Goal: Browse casually

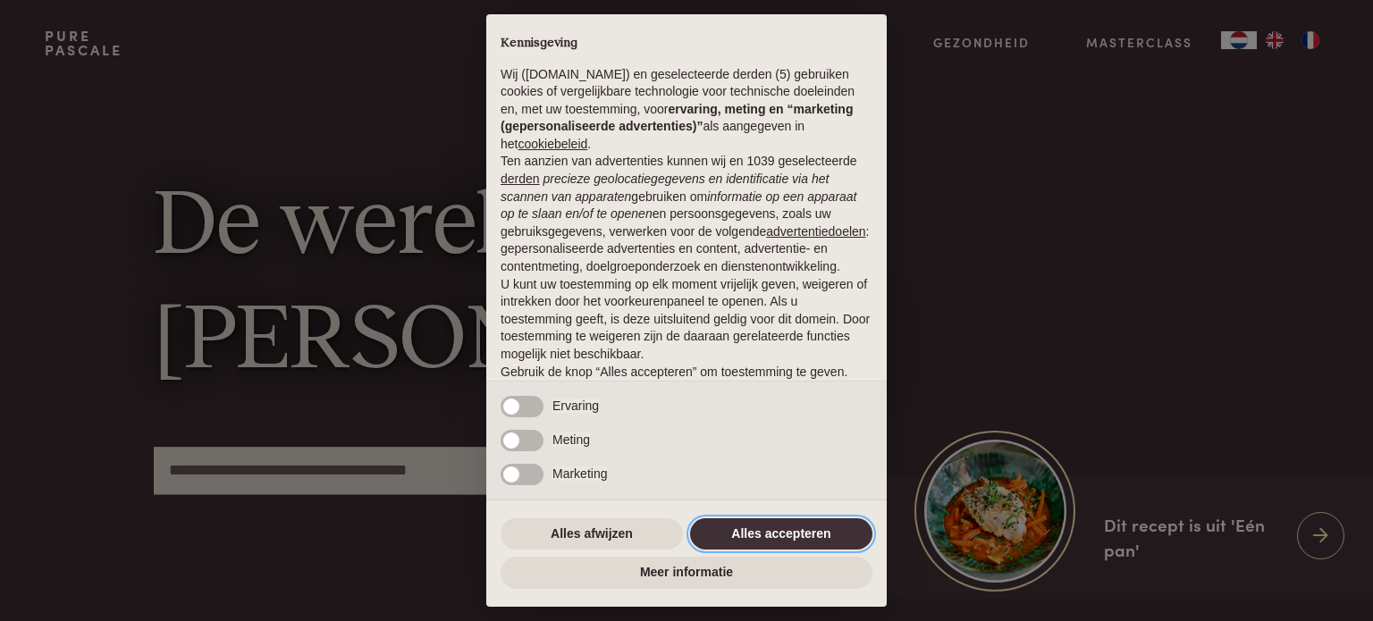
click at [754, 533] on button "Alles accepteren" at bounding box center [781, 534] width 182 height 32
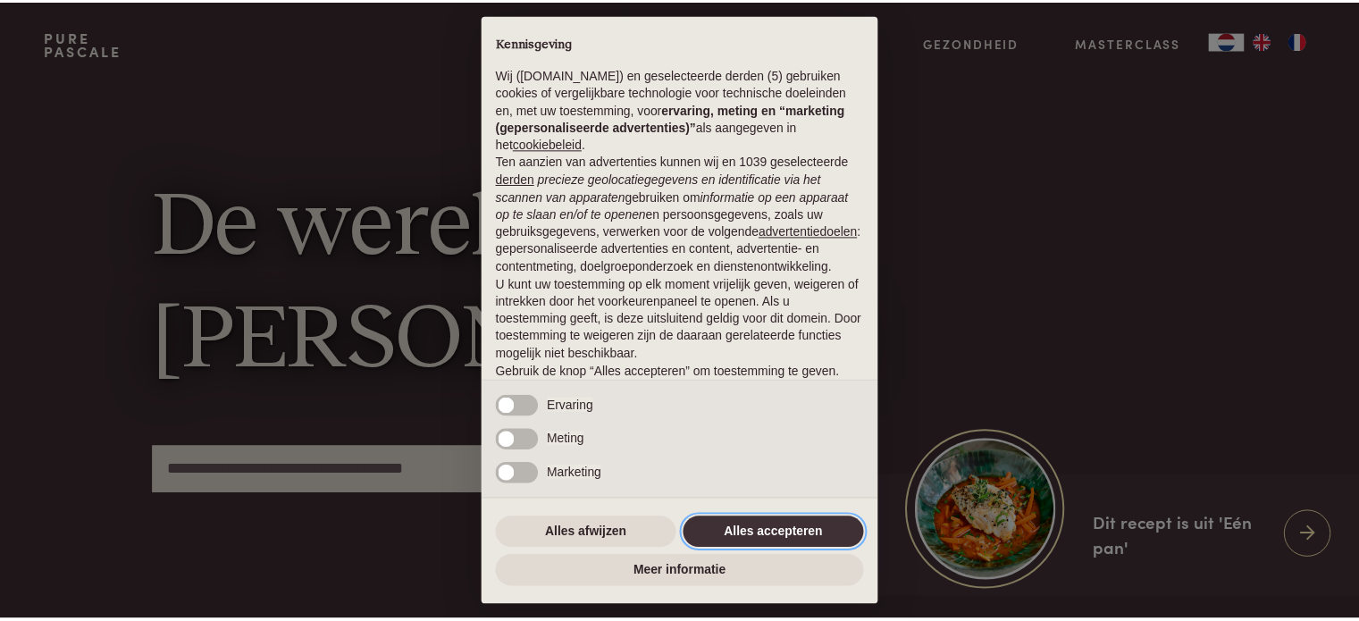
scroll to position [97, 0]
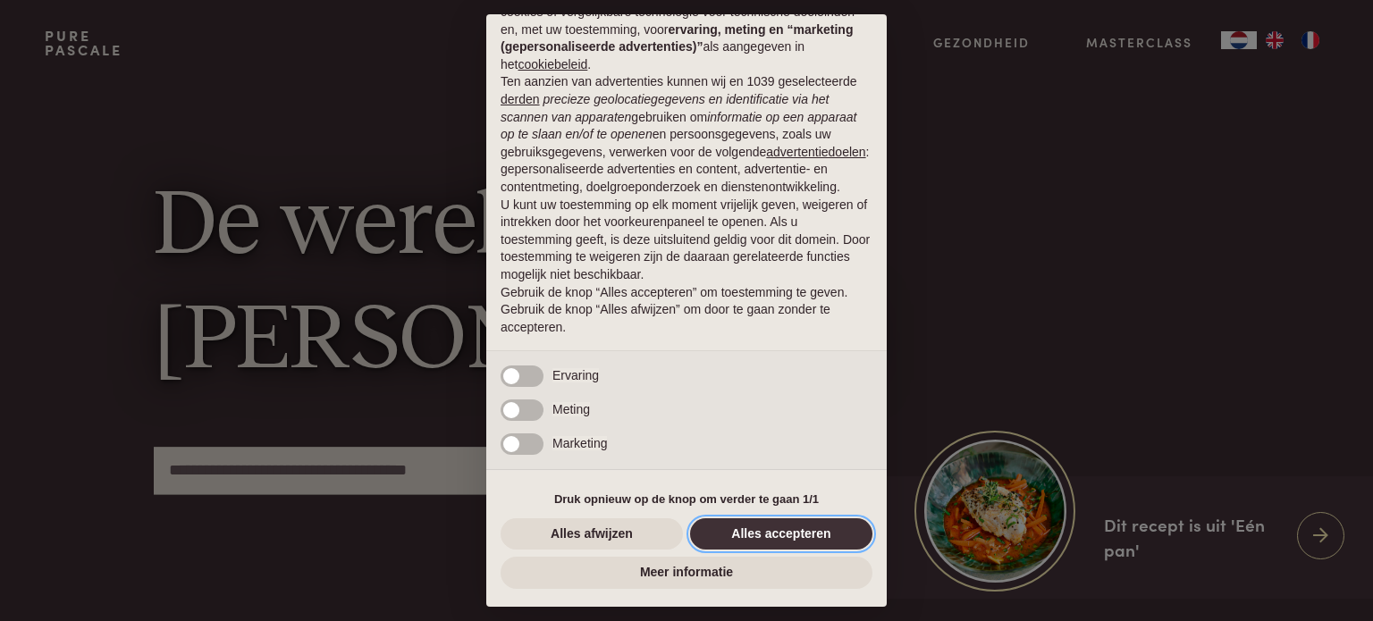
click at [797, 531] on button "Alles accepteren" at bounding box center [781, 534] width 182 height 32
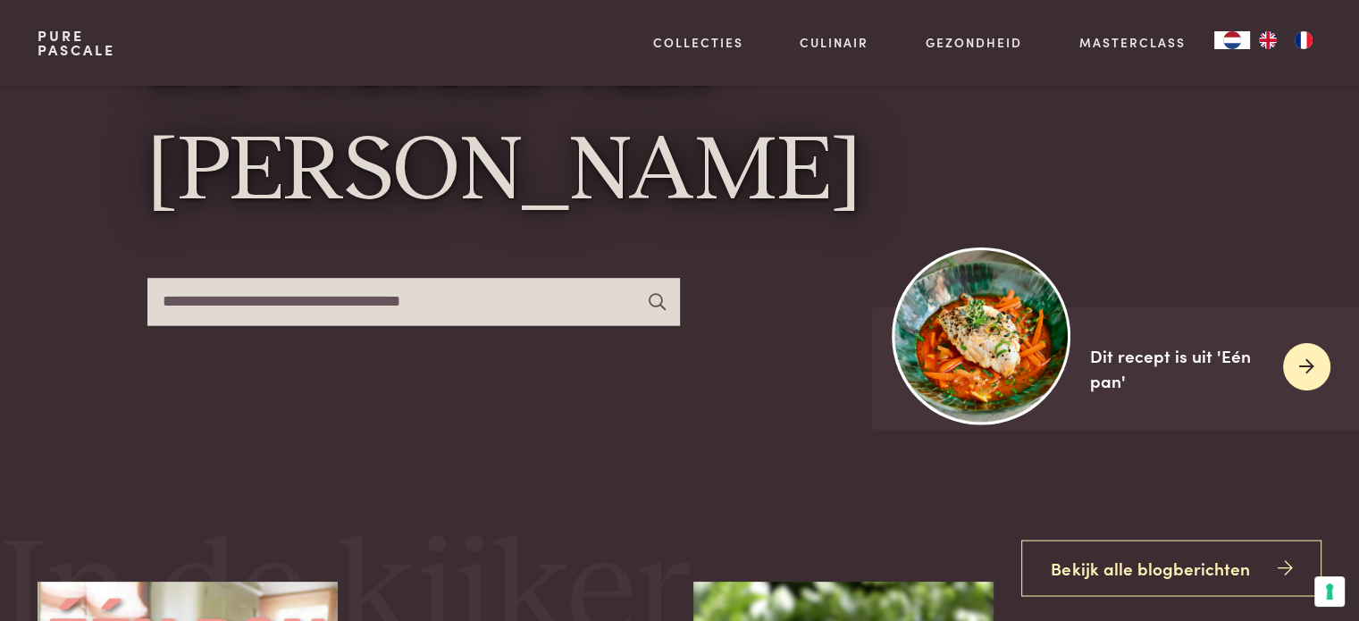
scroll to position [179, 0]
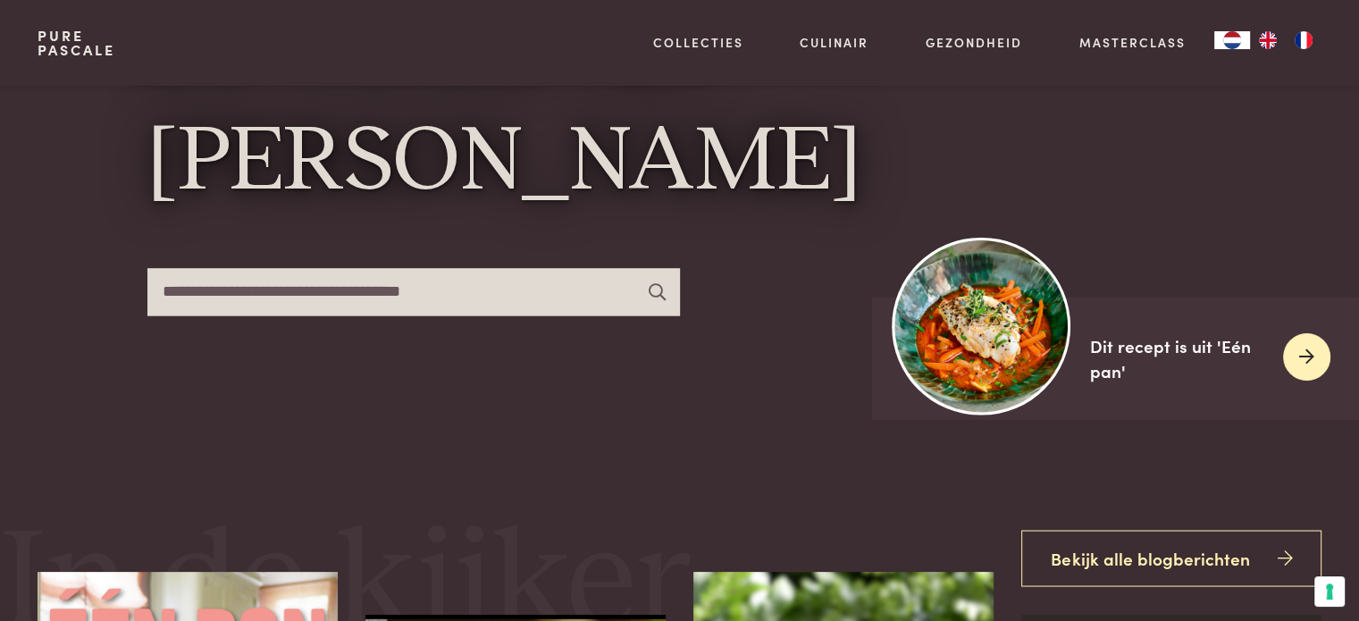
click at [976, 343] on img at bounding box center [982, 326] width 178 height 178
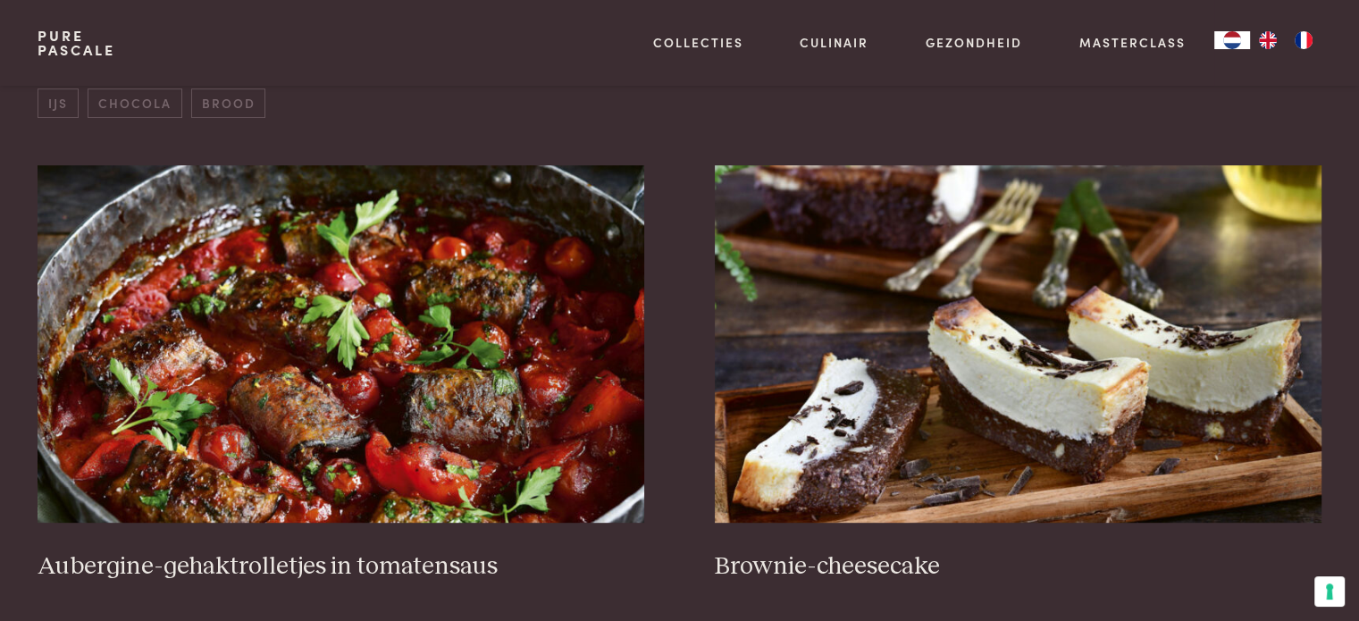
scroll to position [804, 0]
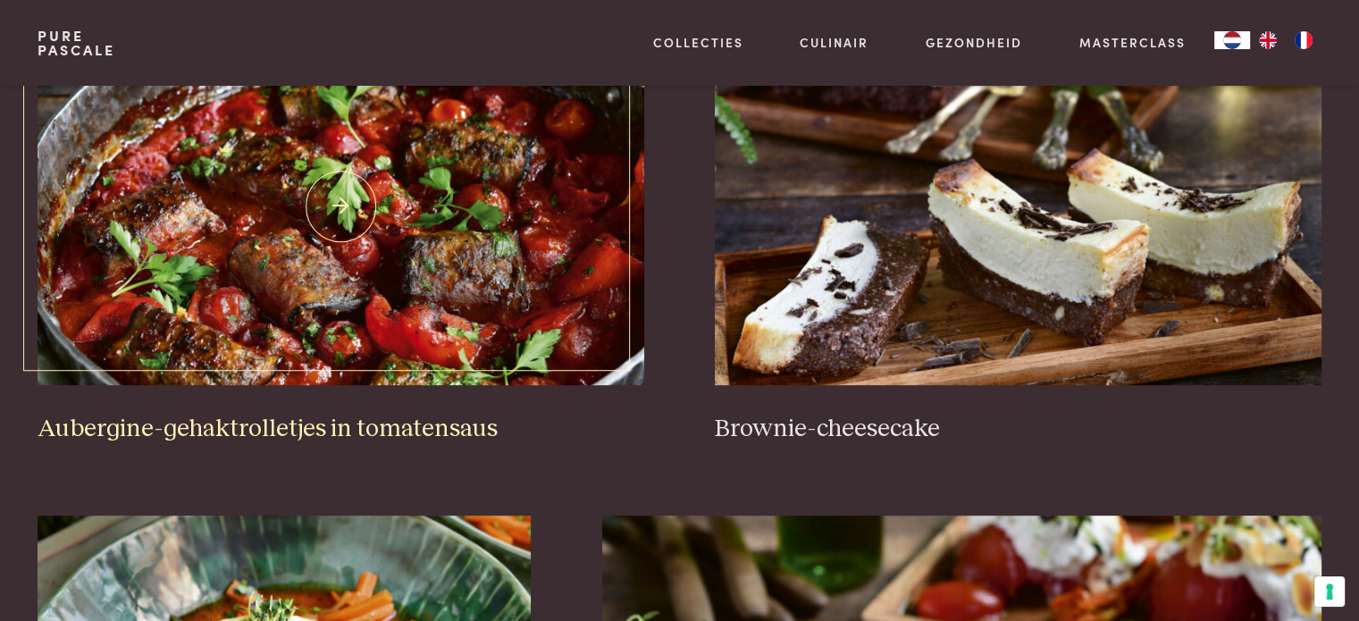
click at [351, 309] on img at bounding box center [341, 206] width 606 height 357
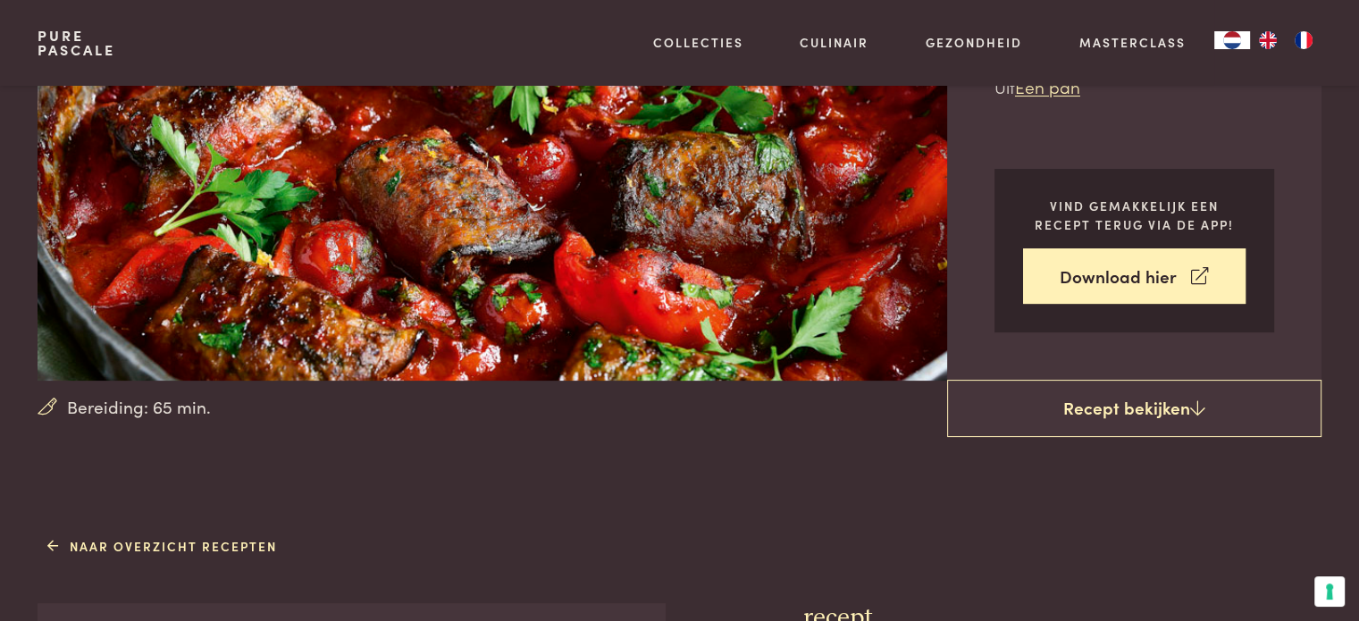
scroll to position [357, 0]
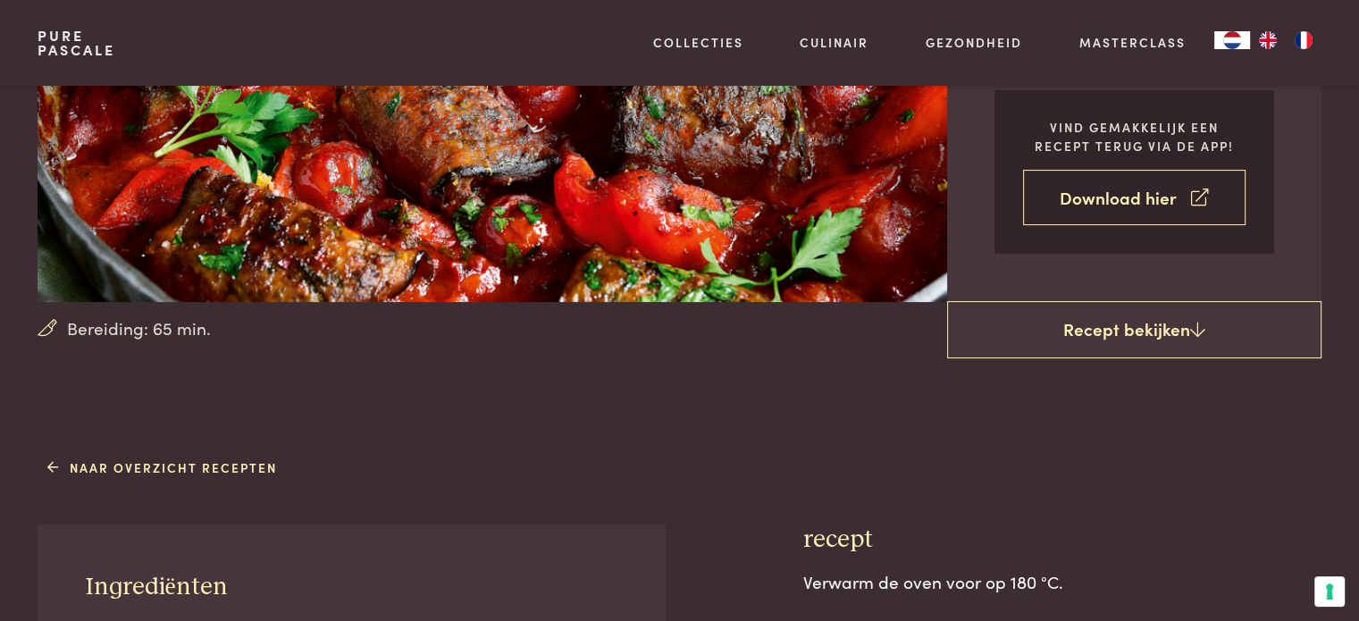
click at [1124, 206] on link "Download hier" at bounding box center [1134, 198] width 223 height 56
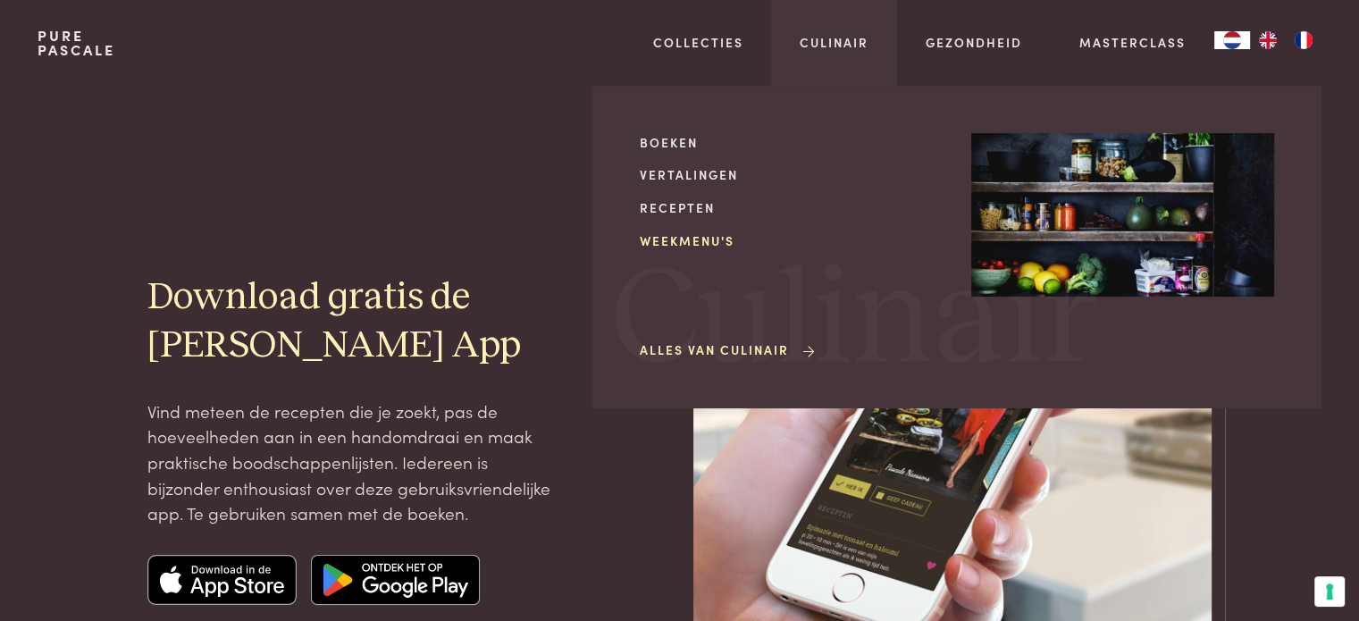
click at [685, 239] on link "Weekmenu's" at bounding box center [791, 240] width 303 height 19
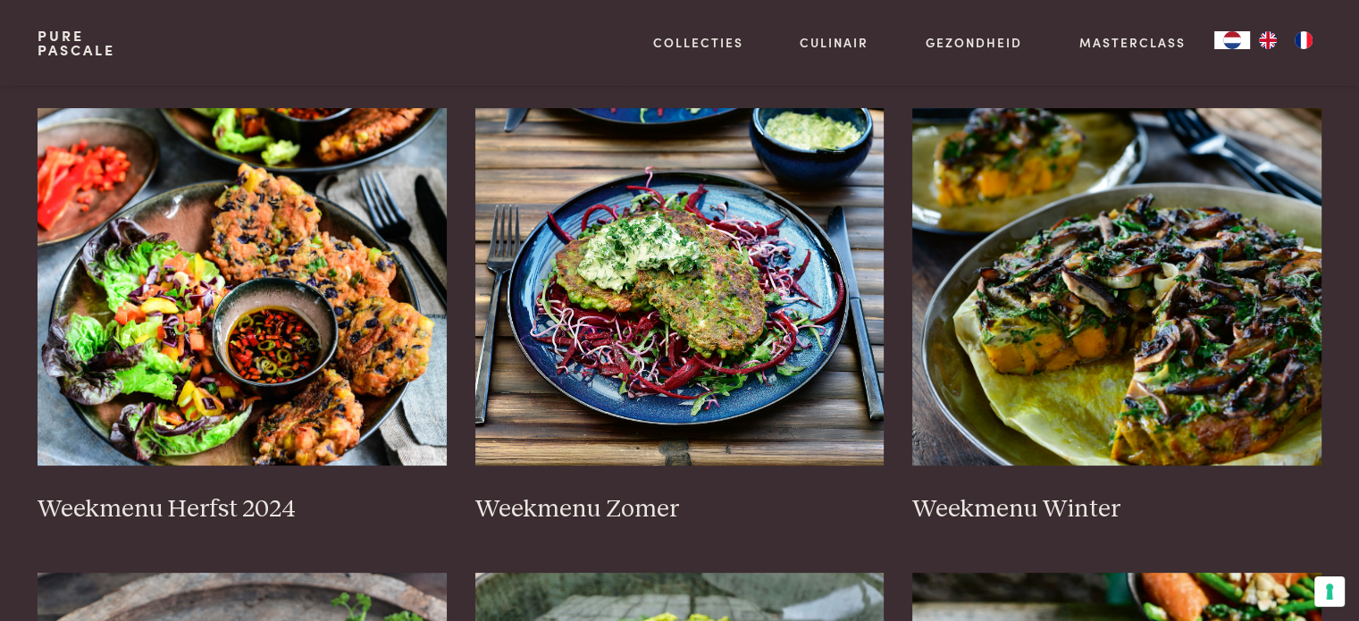
scroll to position [357, 0]
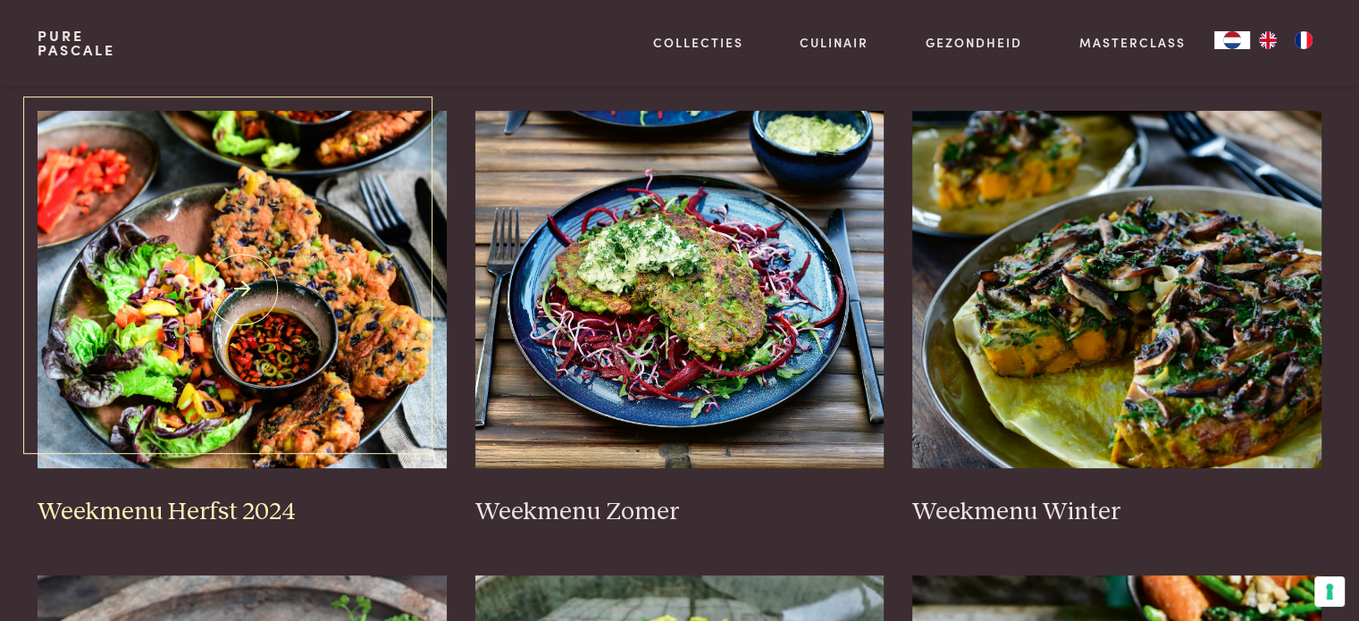
click at [279, 298] on img at bounding box center [242, 289] width 409 height 357
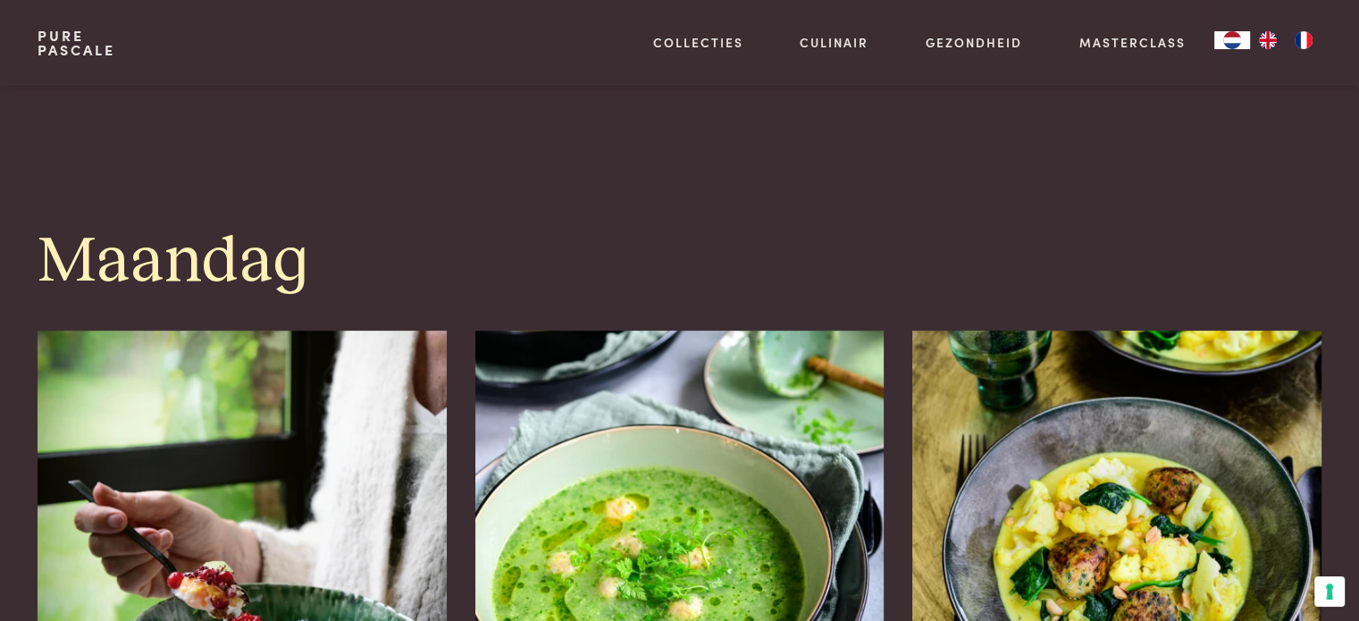
scroll to position [1072, 0]
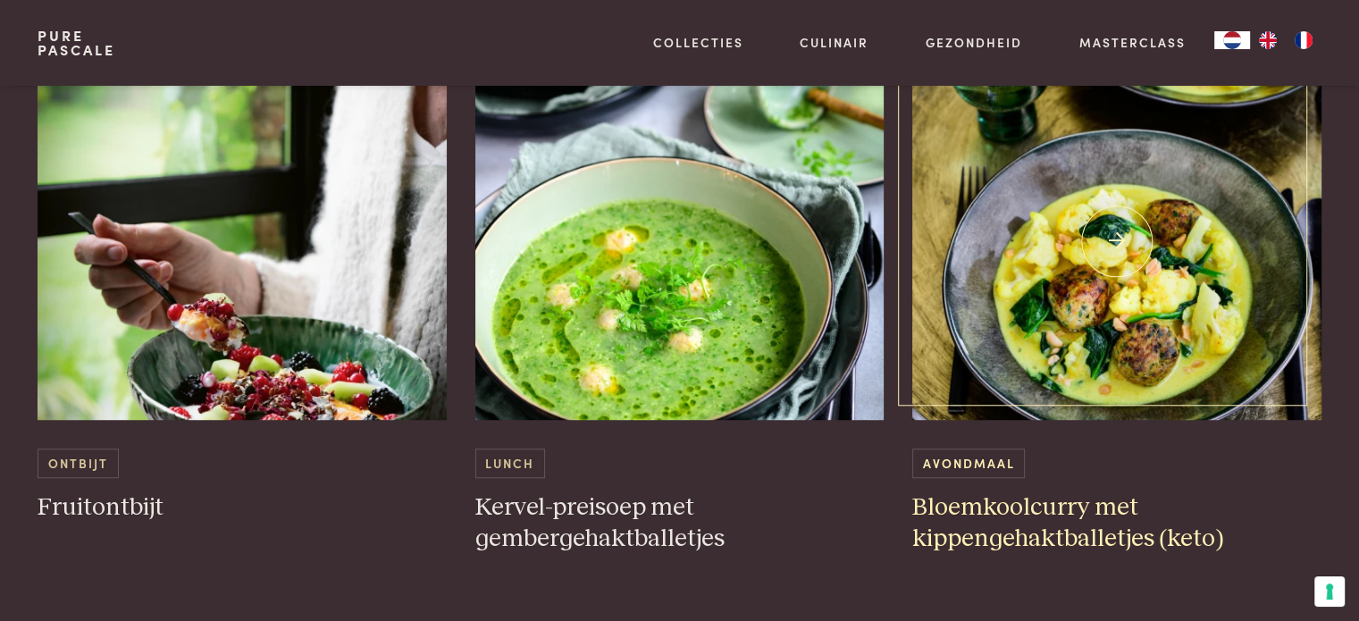
click at [1122, 298] on img at bounding box center [1116, 241] width 409 height 357
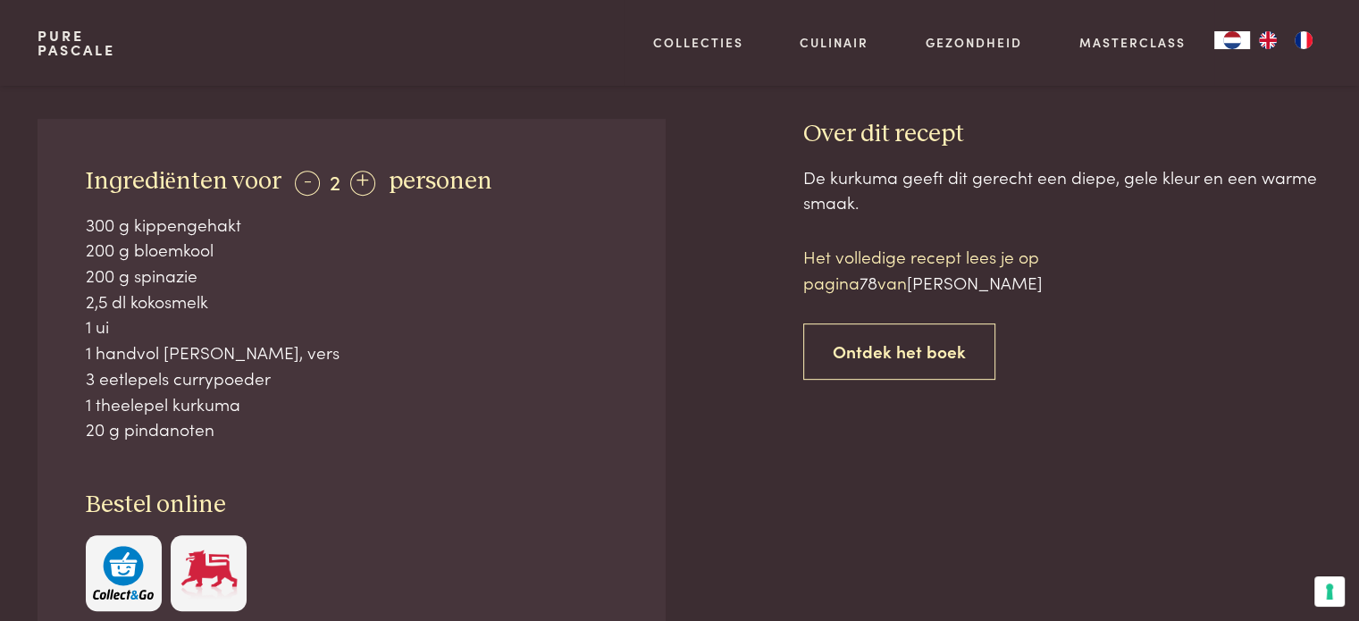
scroll to position [447, 0]
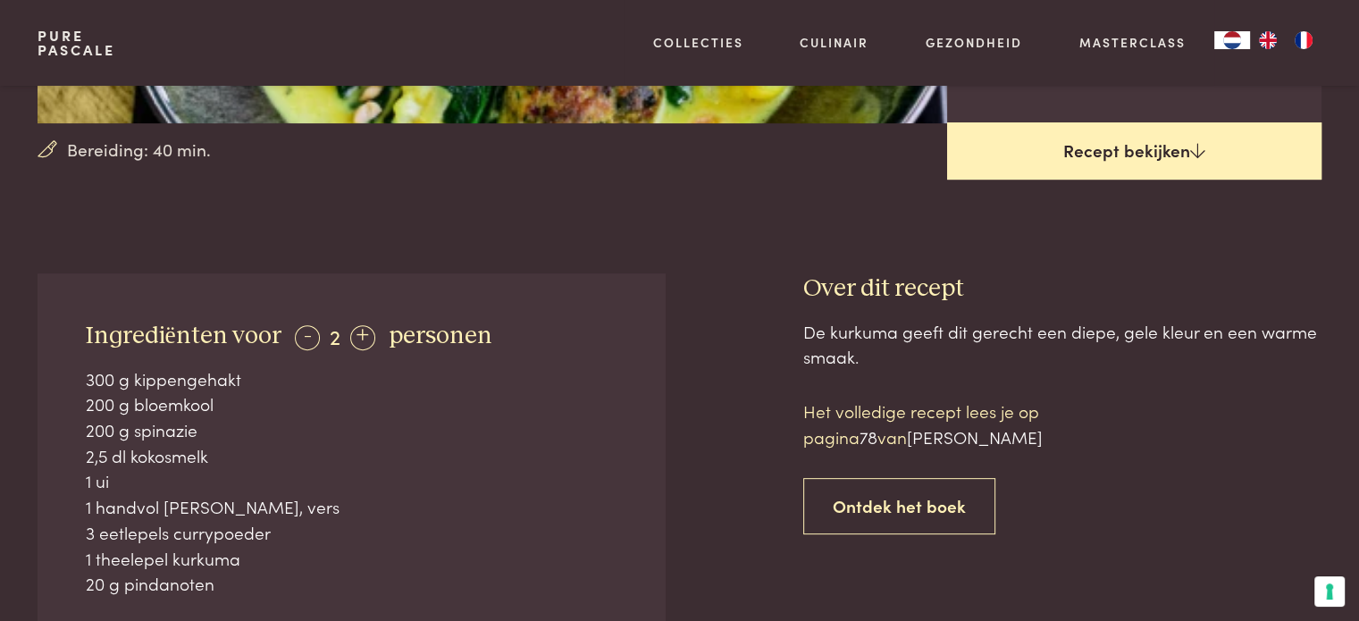
click at [1130, 164] on link "Recept bekijken" at bounding box center [1134, 150] width 374 height 57
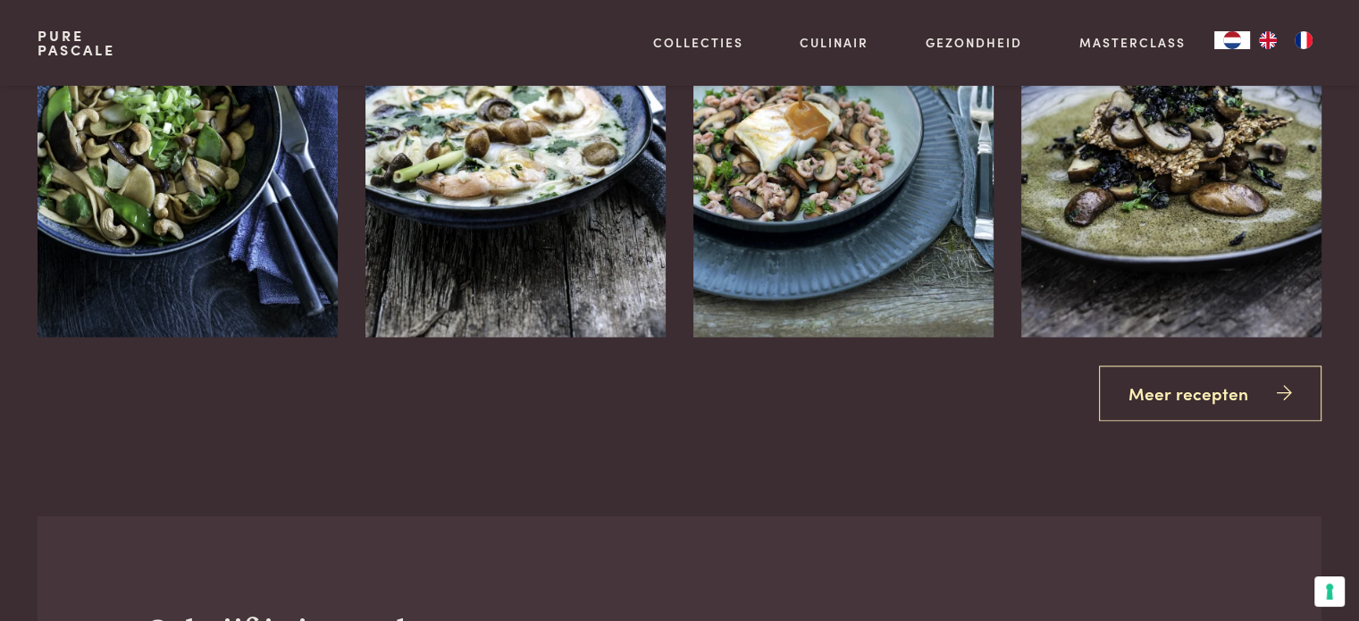
scroll to position [2596, 0]
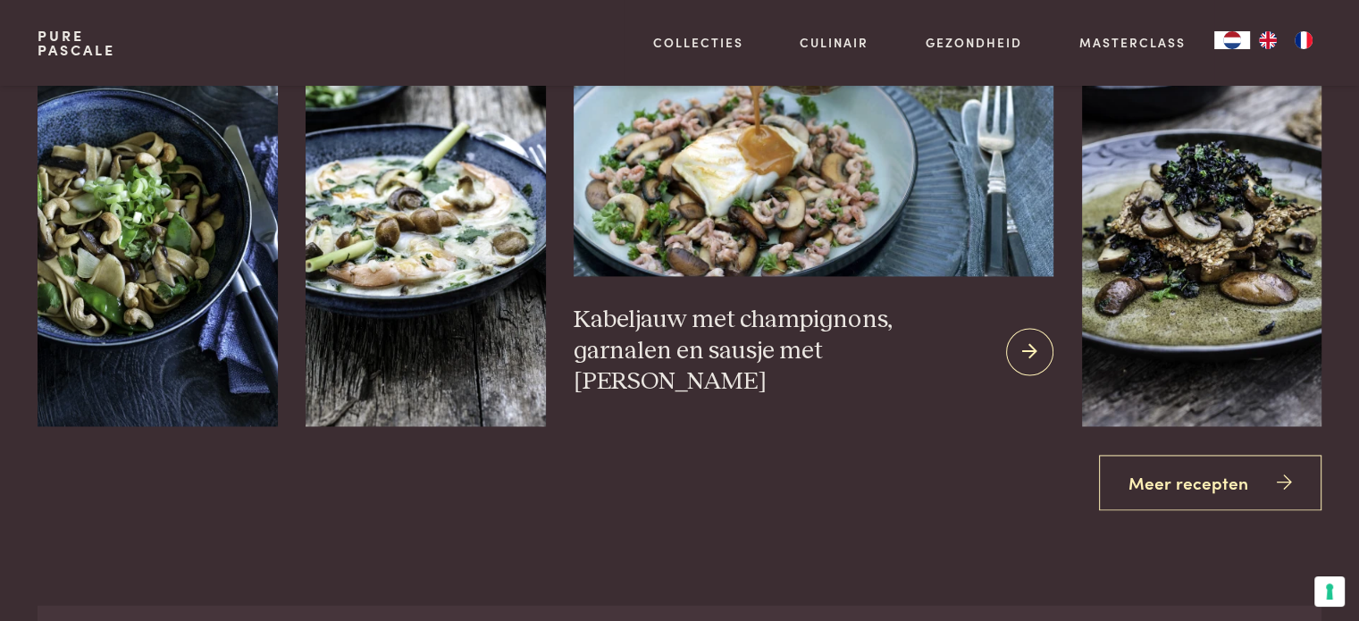
click at [767, 221] on img at bounding box center [813, 83] width 479 height 387
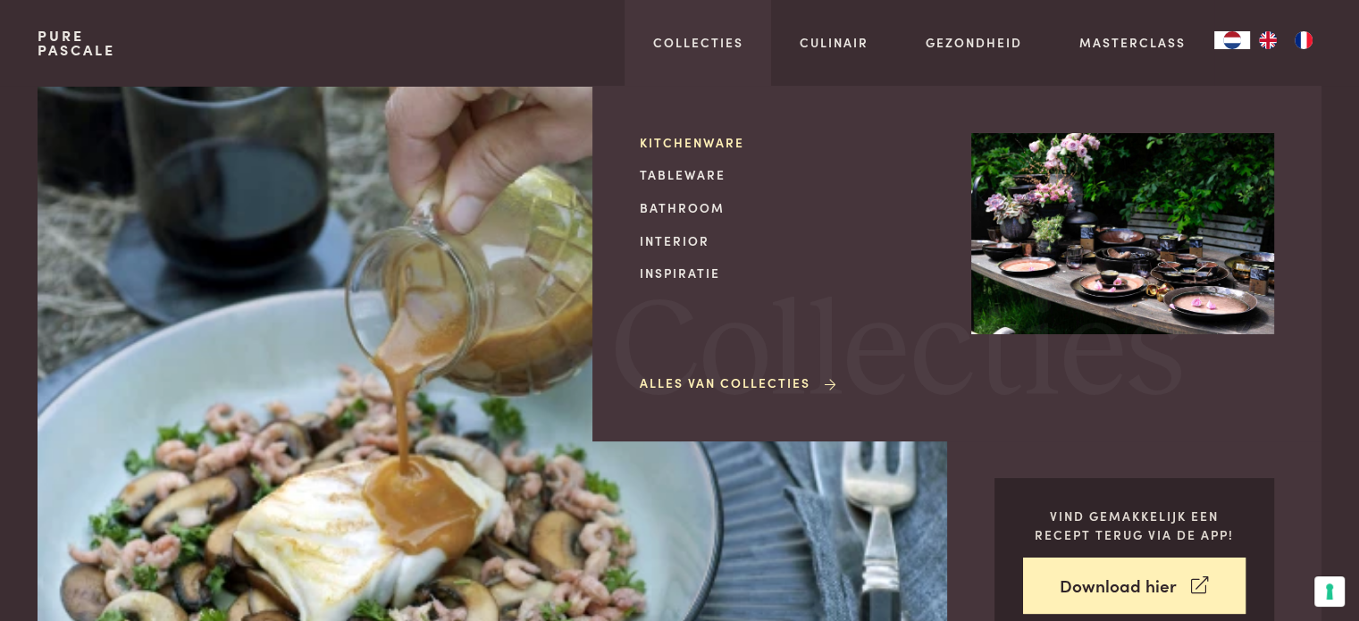
click at [679, 142] on link "Kitchenware" at bounding box center [791, 142] width 303 height 19
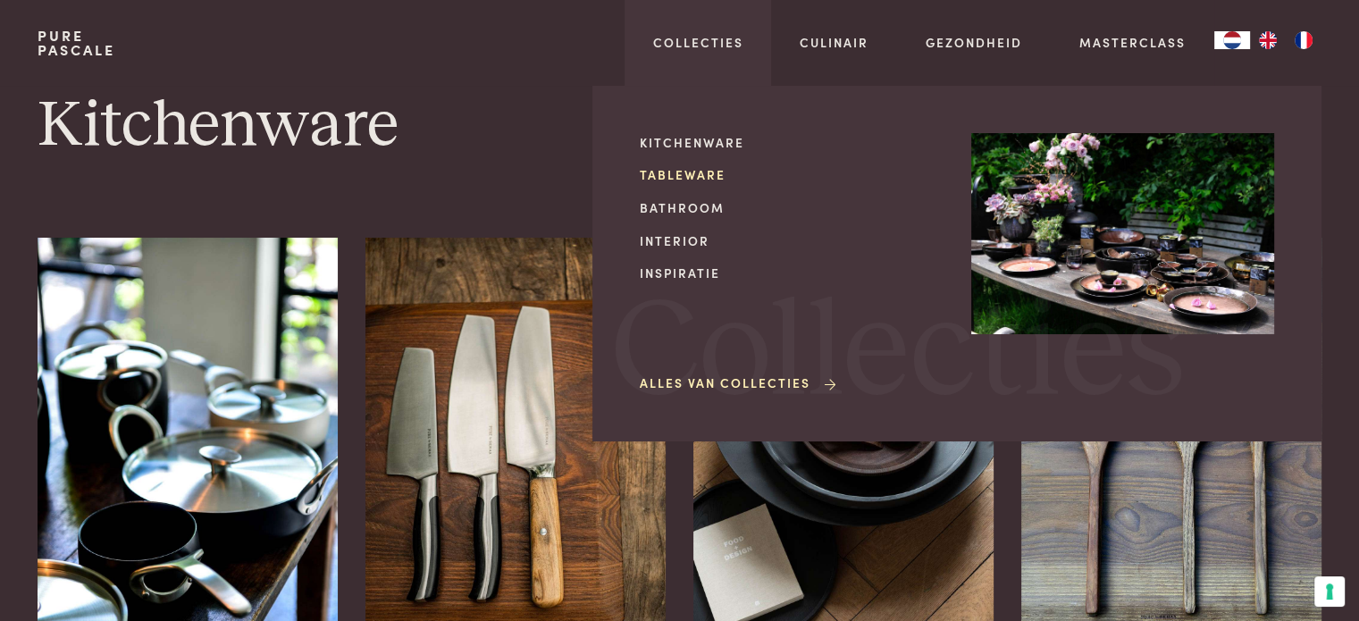
click at [668, 171] on link "Tableware" at bounding box center [791, 174] width 303 height 19
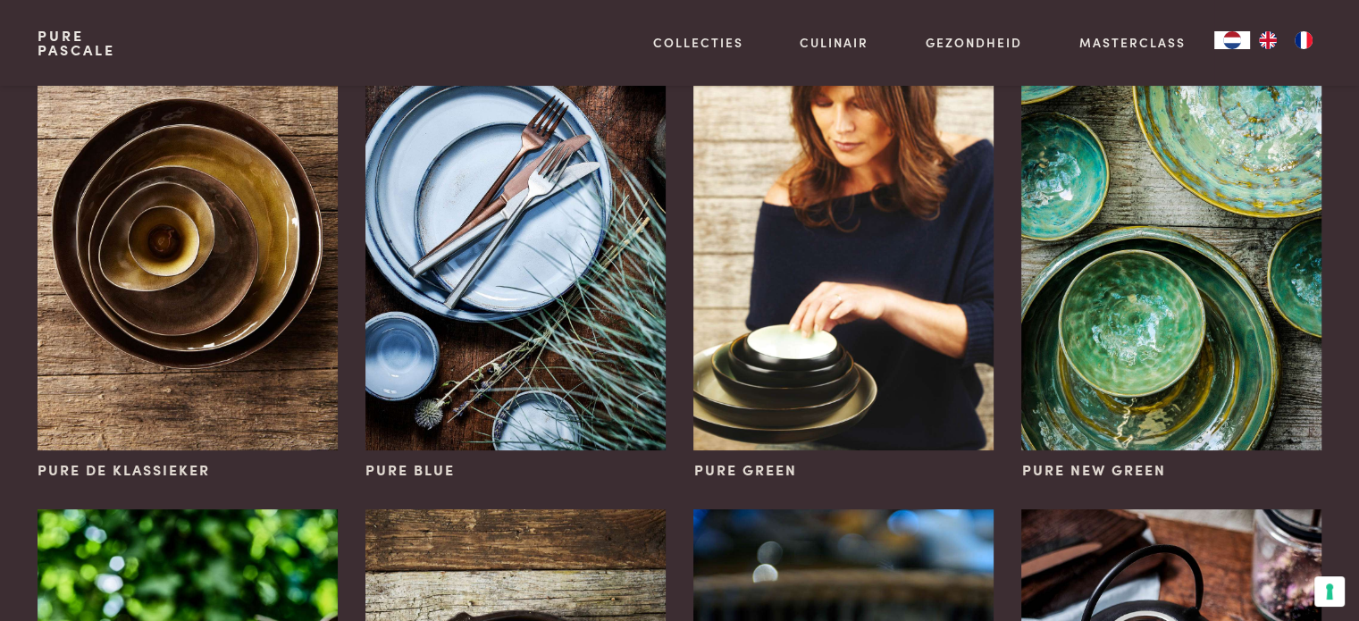
scroll to position [268, 0]
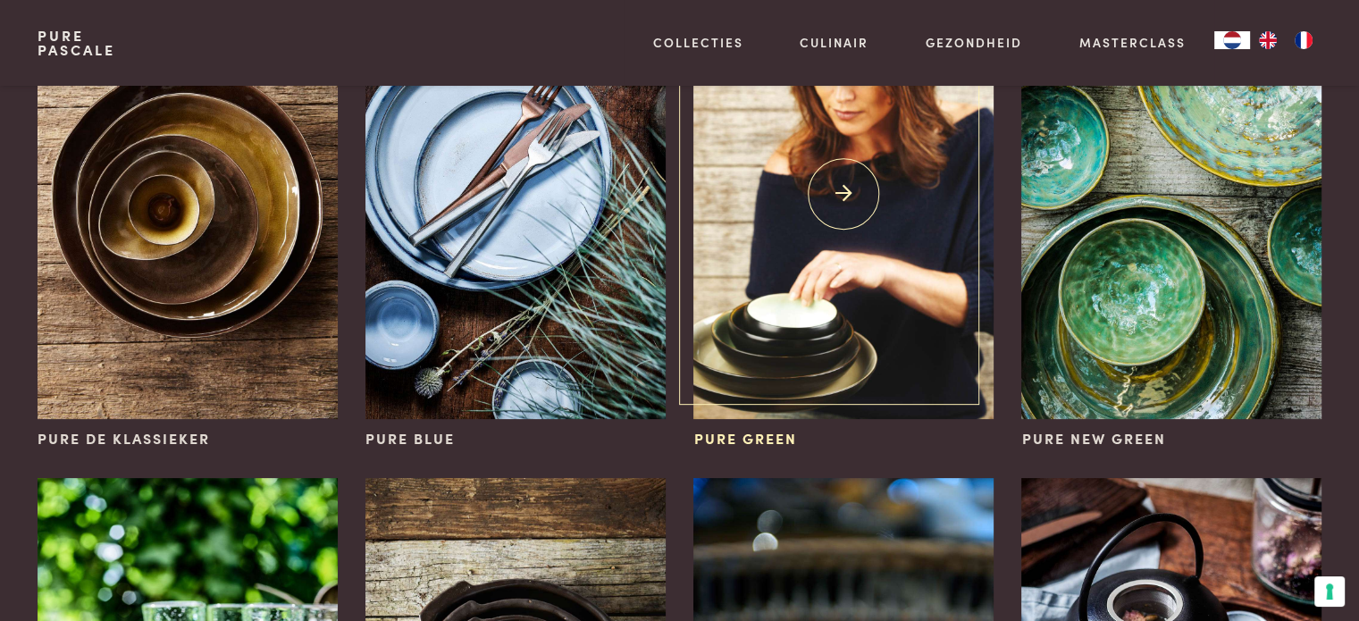
click at [796, 353] on img at bounding box center [842, 195] width 299 height 450
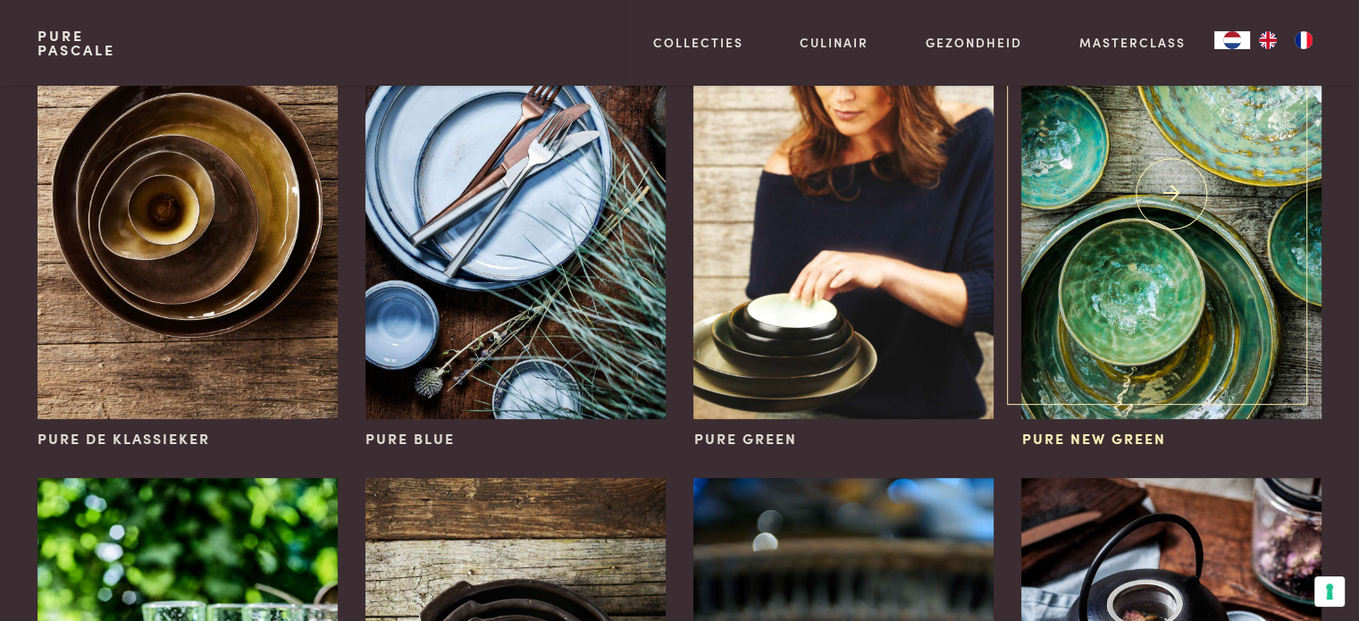
click at [1130, 274] on img at bounding box center [1170, 195] width 299 height 450
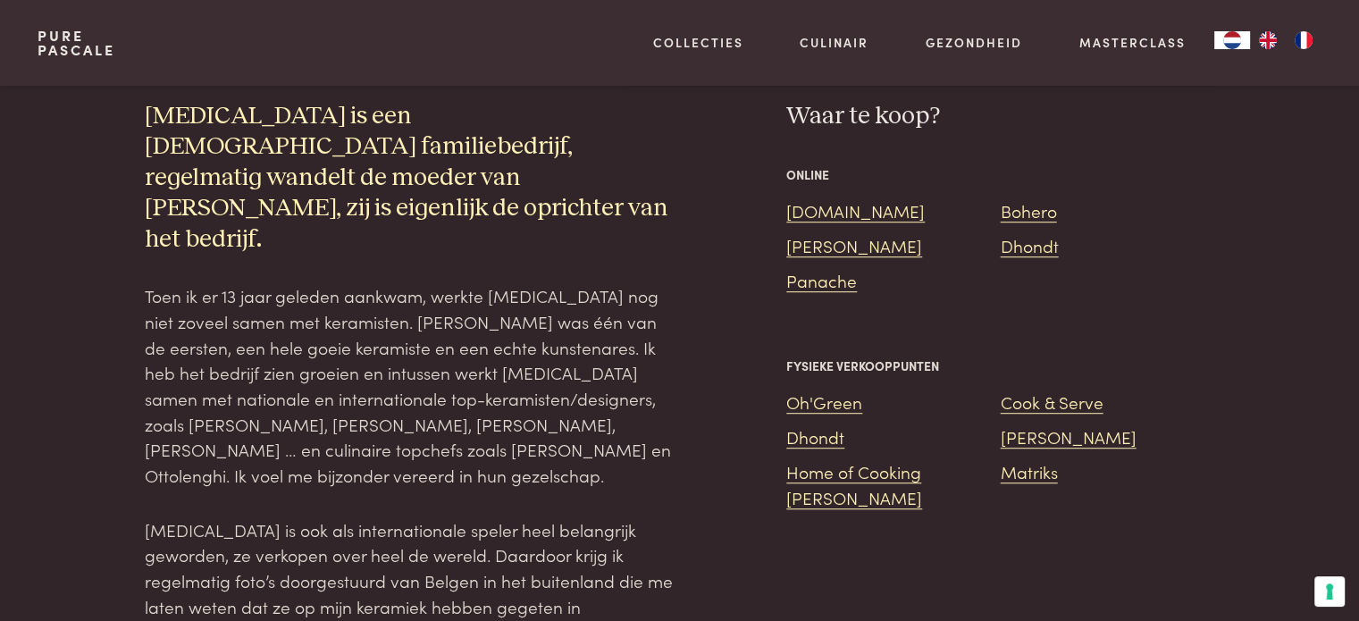
scroll to position [1072, 0]
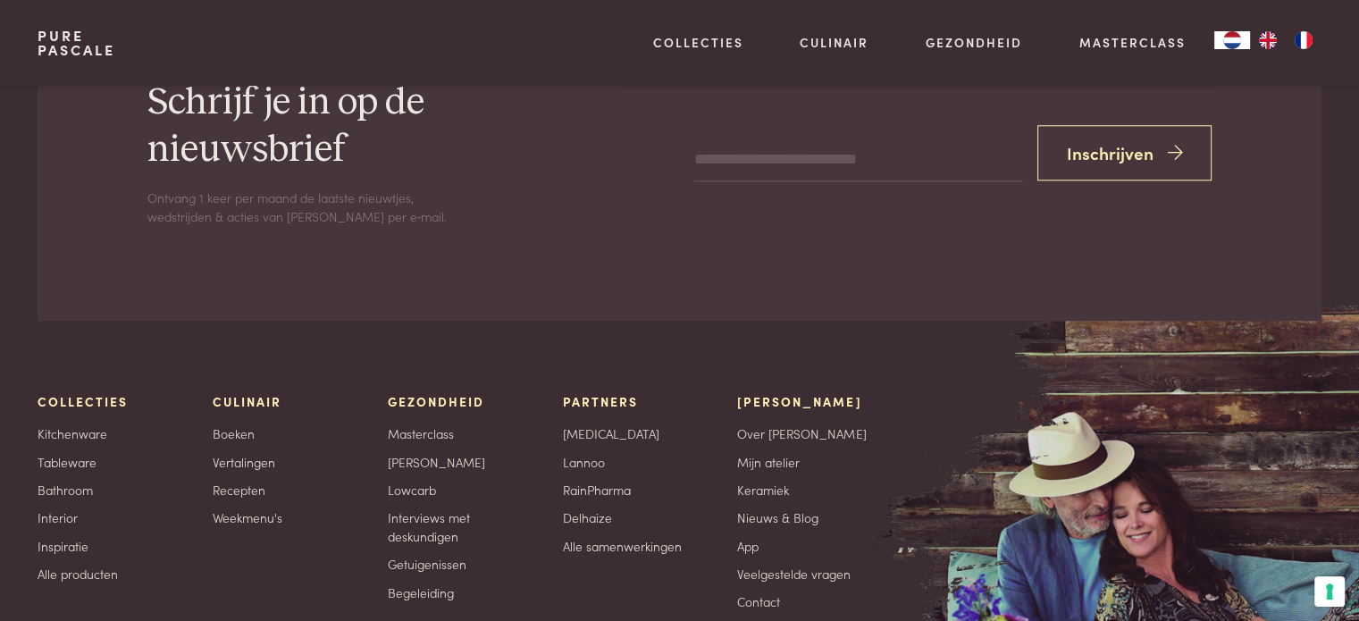
scroll to position [1564, 0]
